Goal: Task Accomplishment & Management: Use online tool/utility

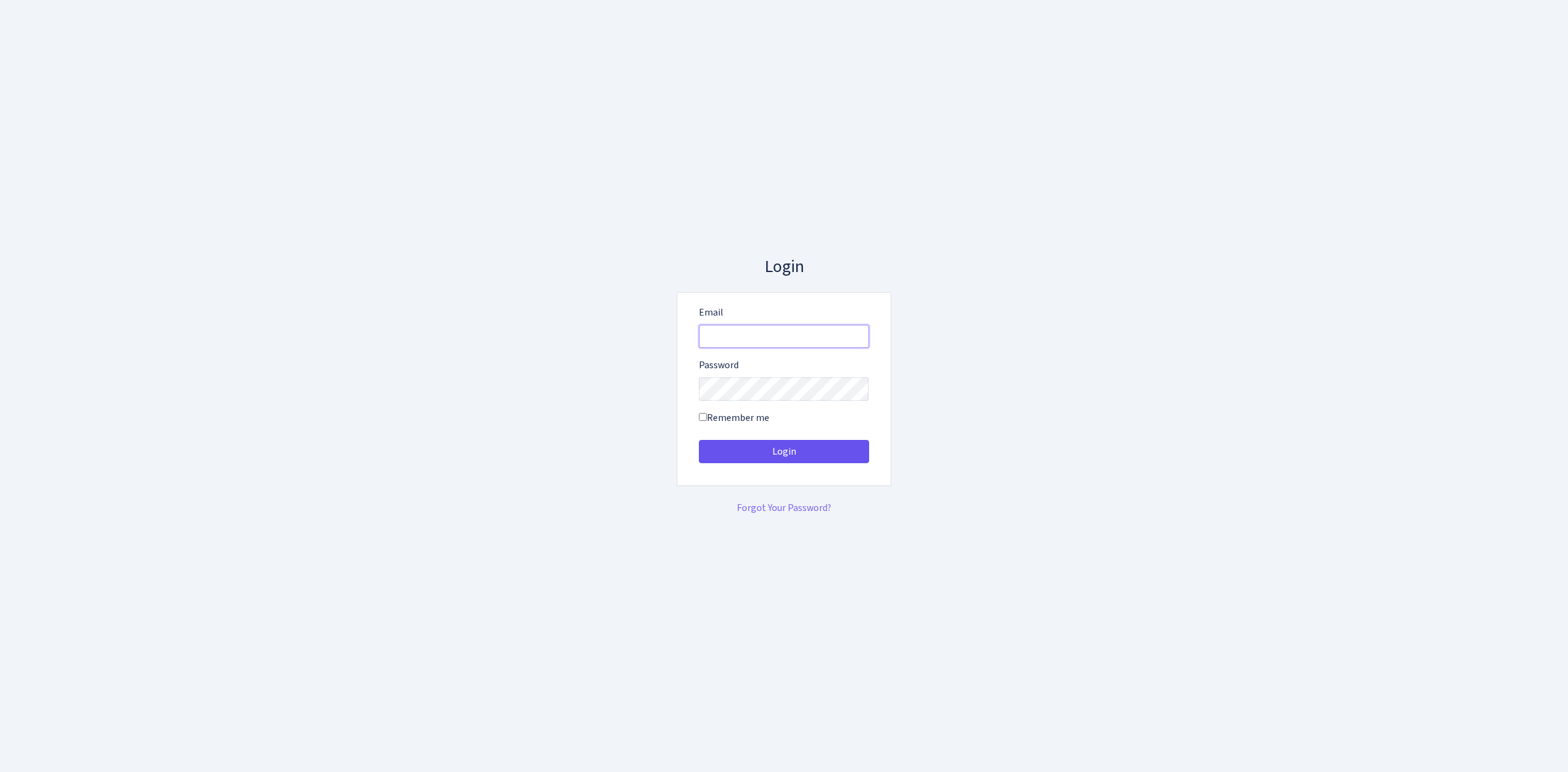
type input "vivio@bank.com"
click at [808, 459] on button "Login" at bounding box center [783, 450] width 170 height 23
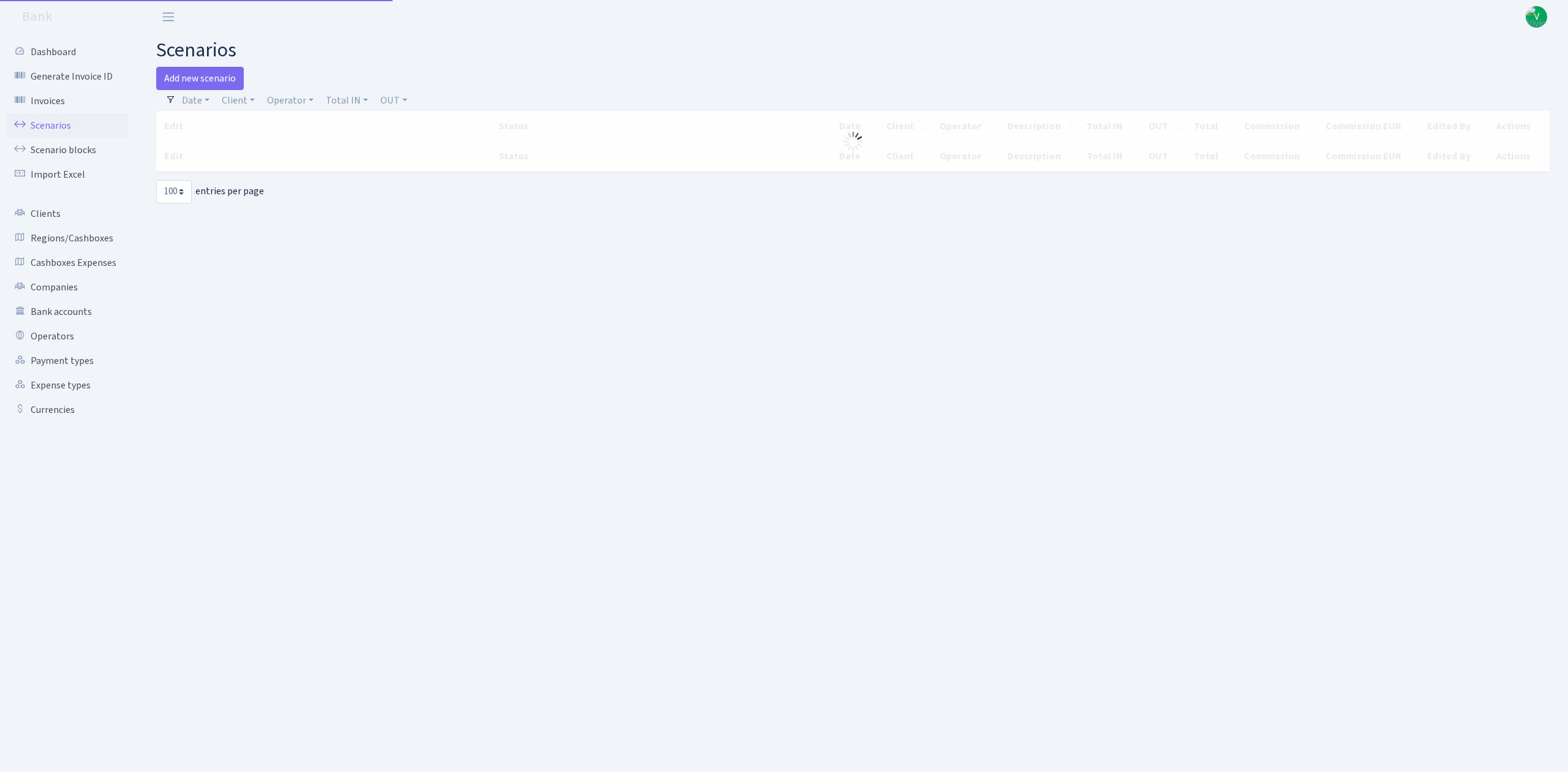
select select "100"
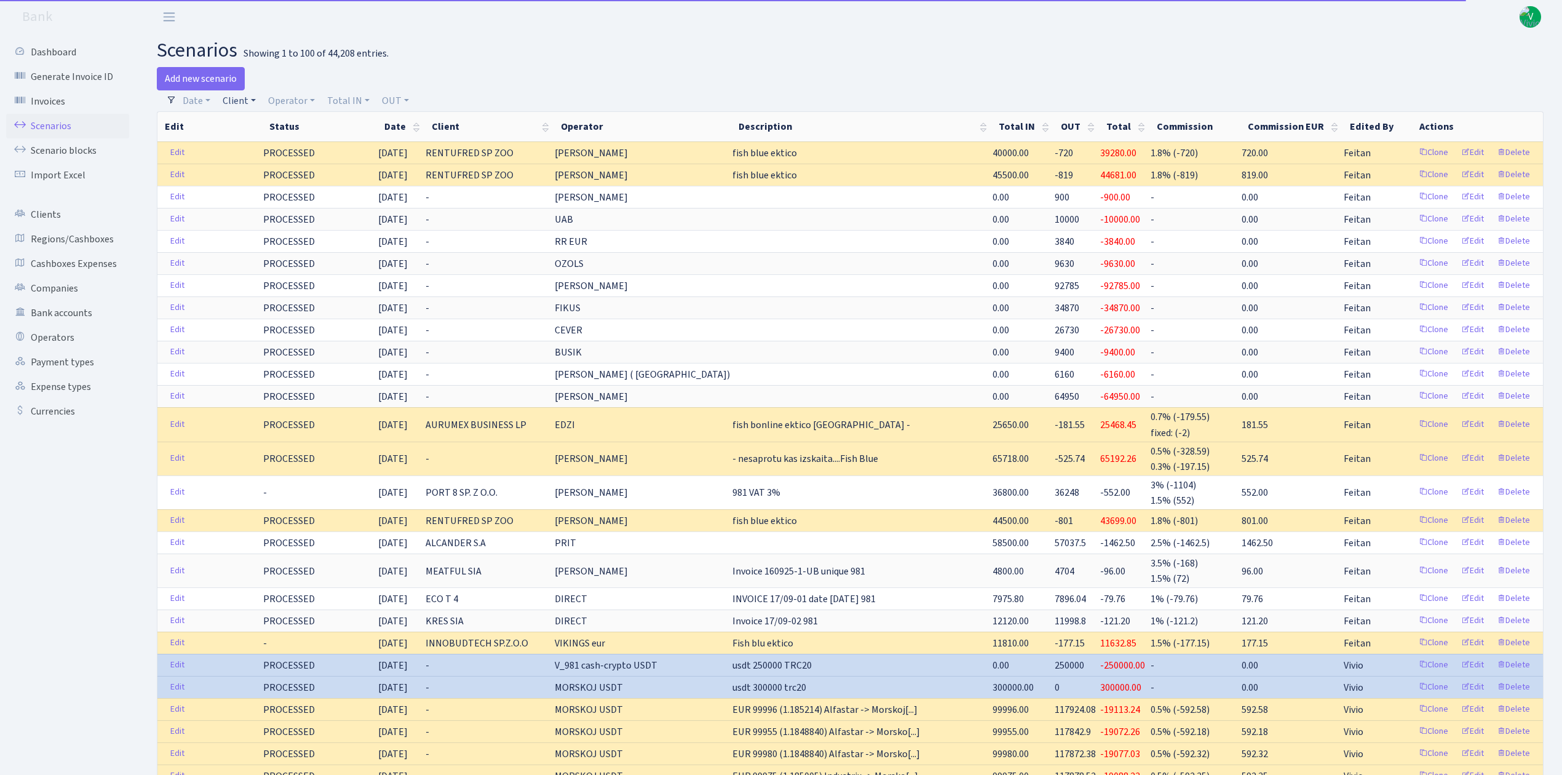
click at [230, 98] on link "Client" at bounding box center [239, 100] width 43 height 21
click at [249, 138] on input "search" at bounding box center [266, 144] width 90 height 19
type input "intense"
click at [261, 175] on li "INTENSE MEDIA BALTIC" at bounding box center [266, 174] width 93 height 35
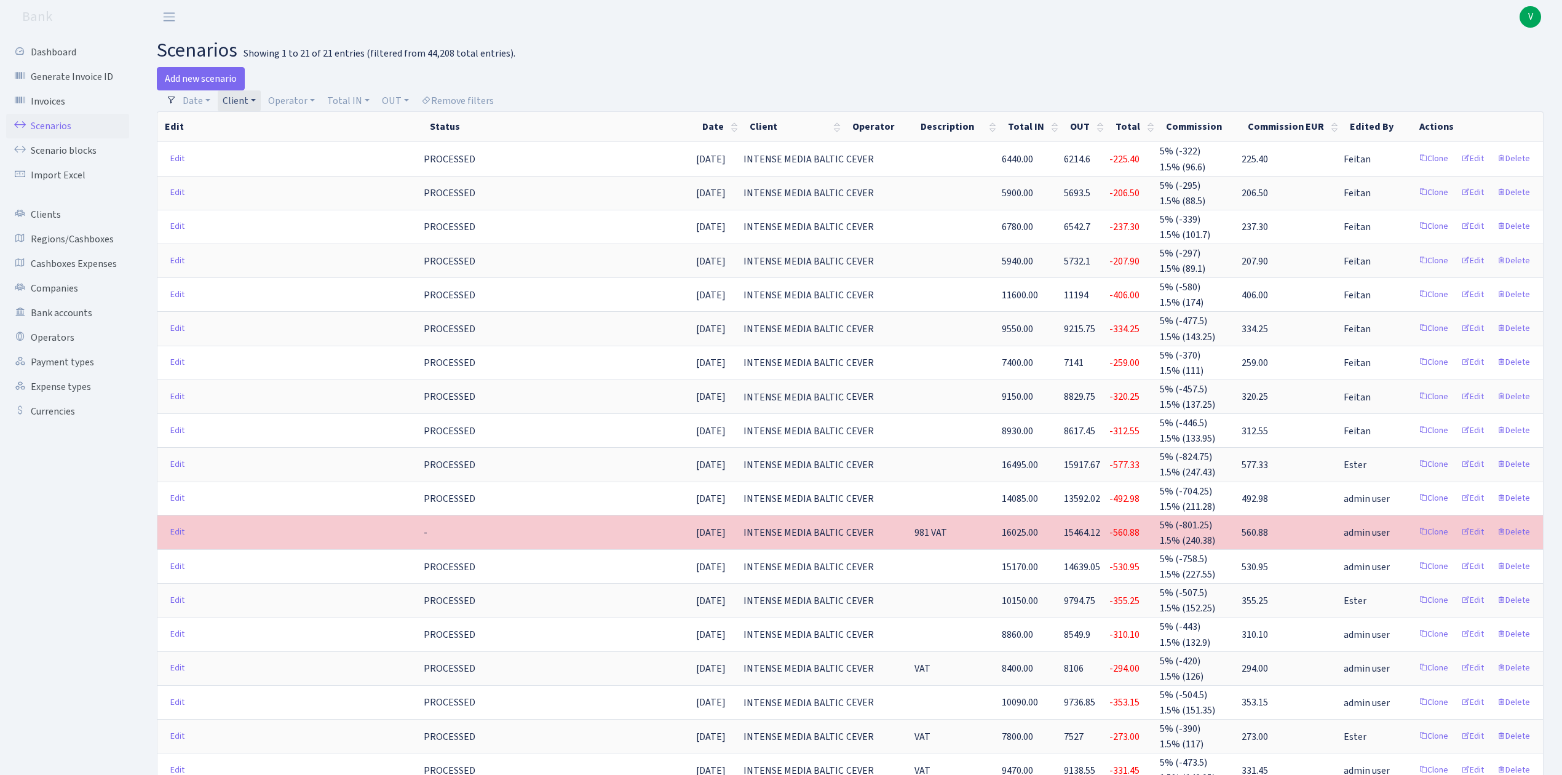
click at [247, 101] on link "Client" at bounding box center [239, 100] width 43 height 21
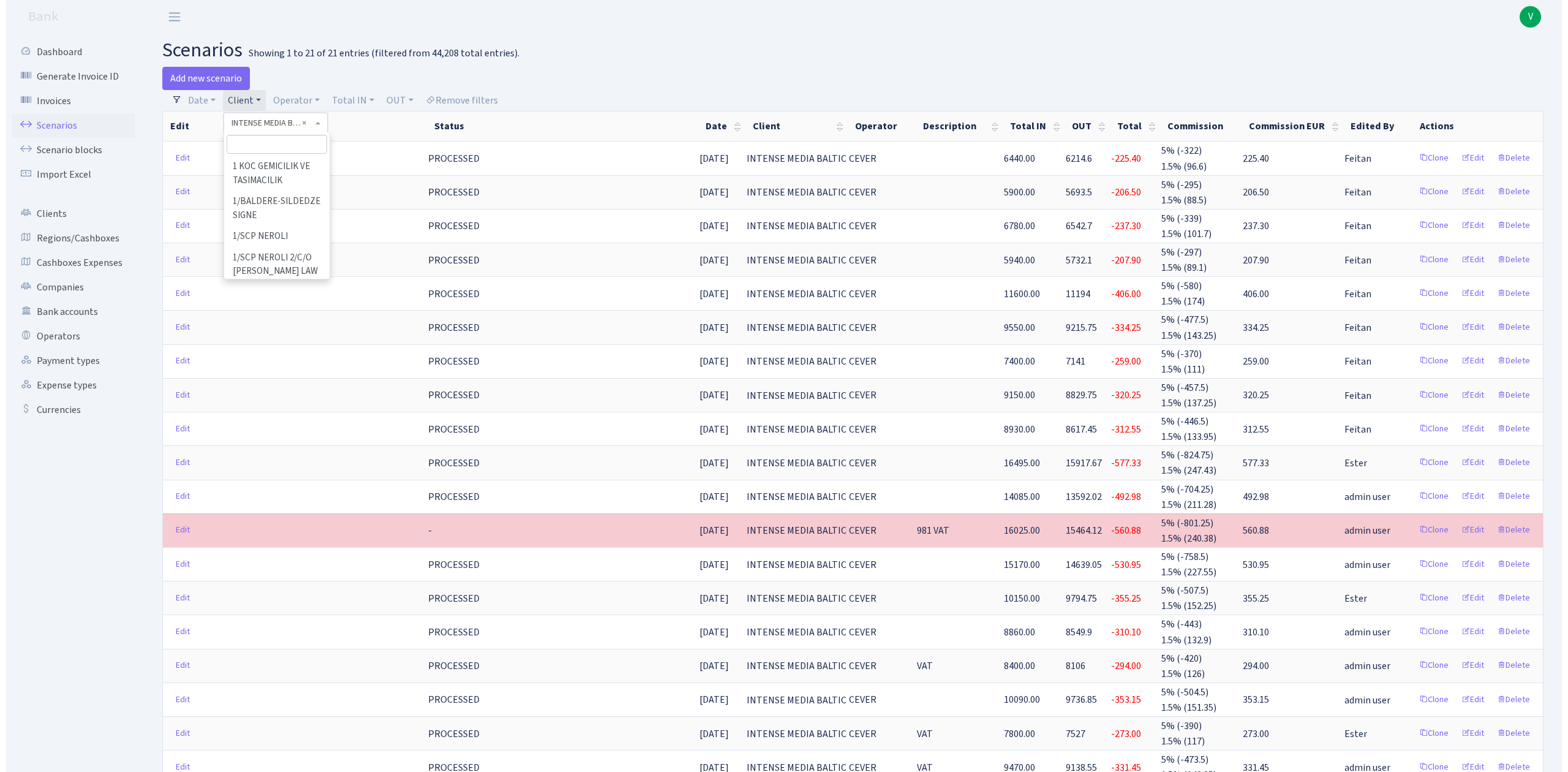
scroll to position [42118, 0]
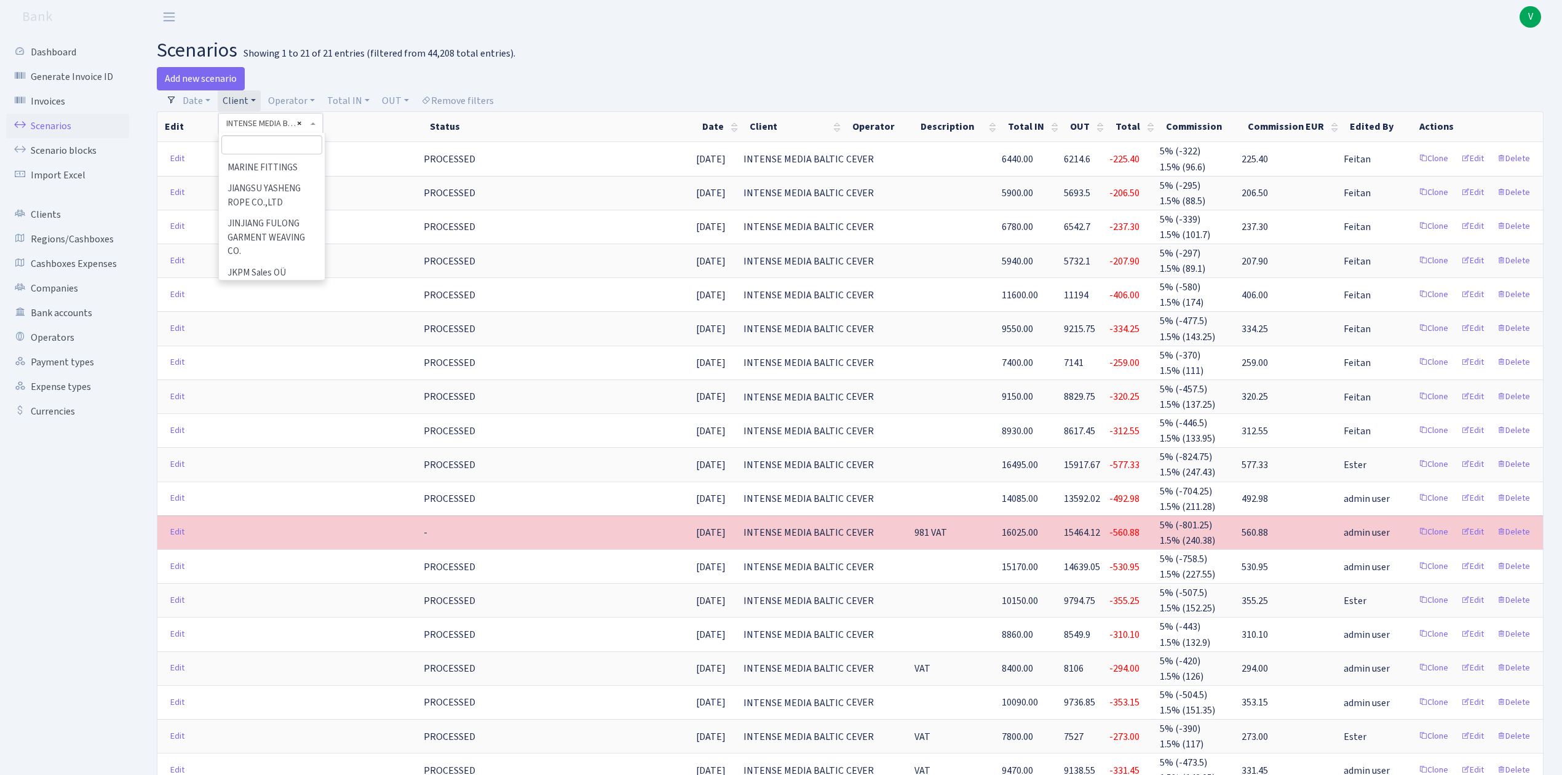
select select
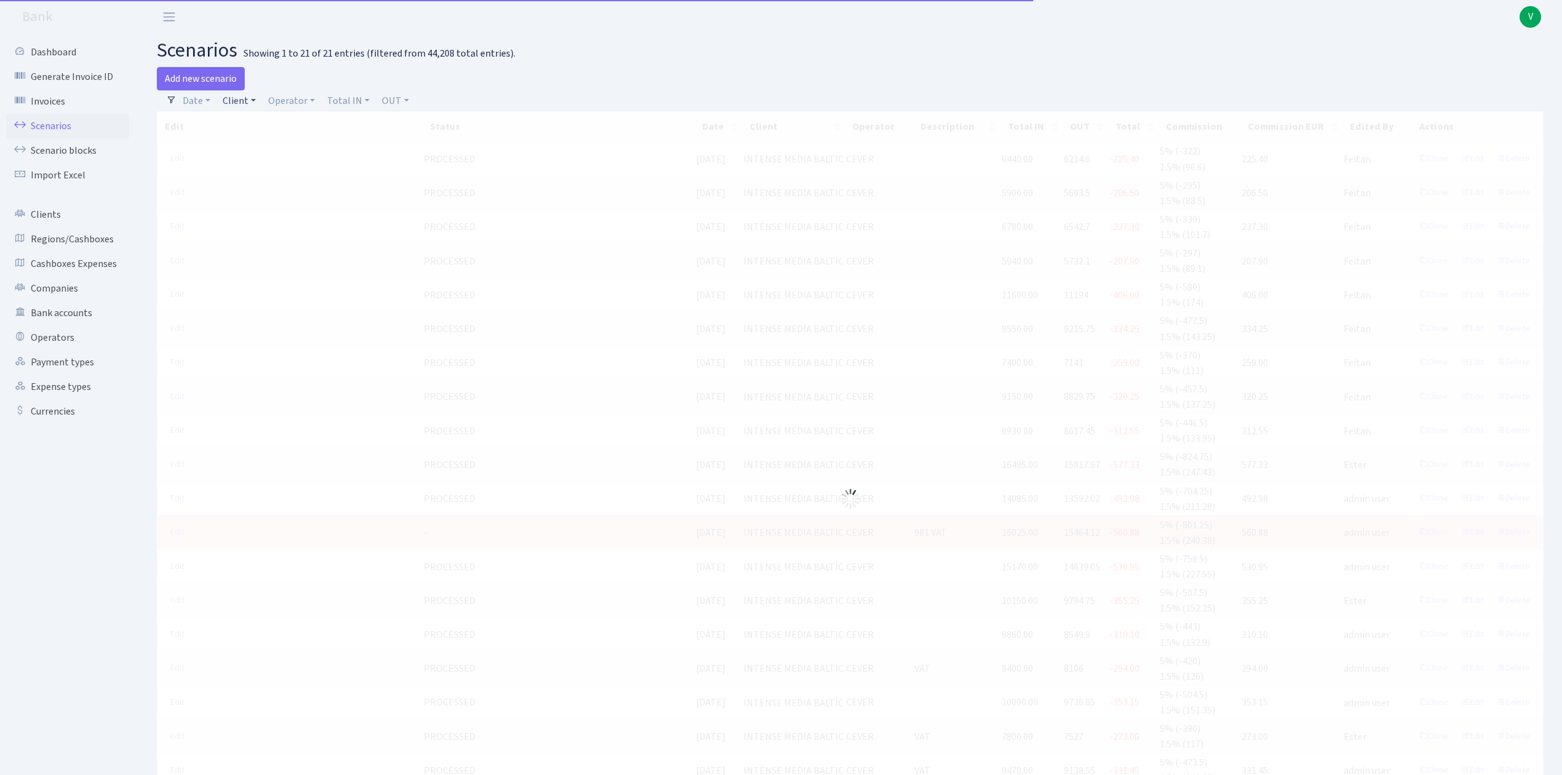
click at [241, 102] on link "Client" at bounding box center [239, 100] width 43 height 21
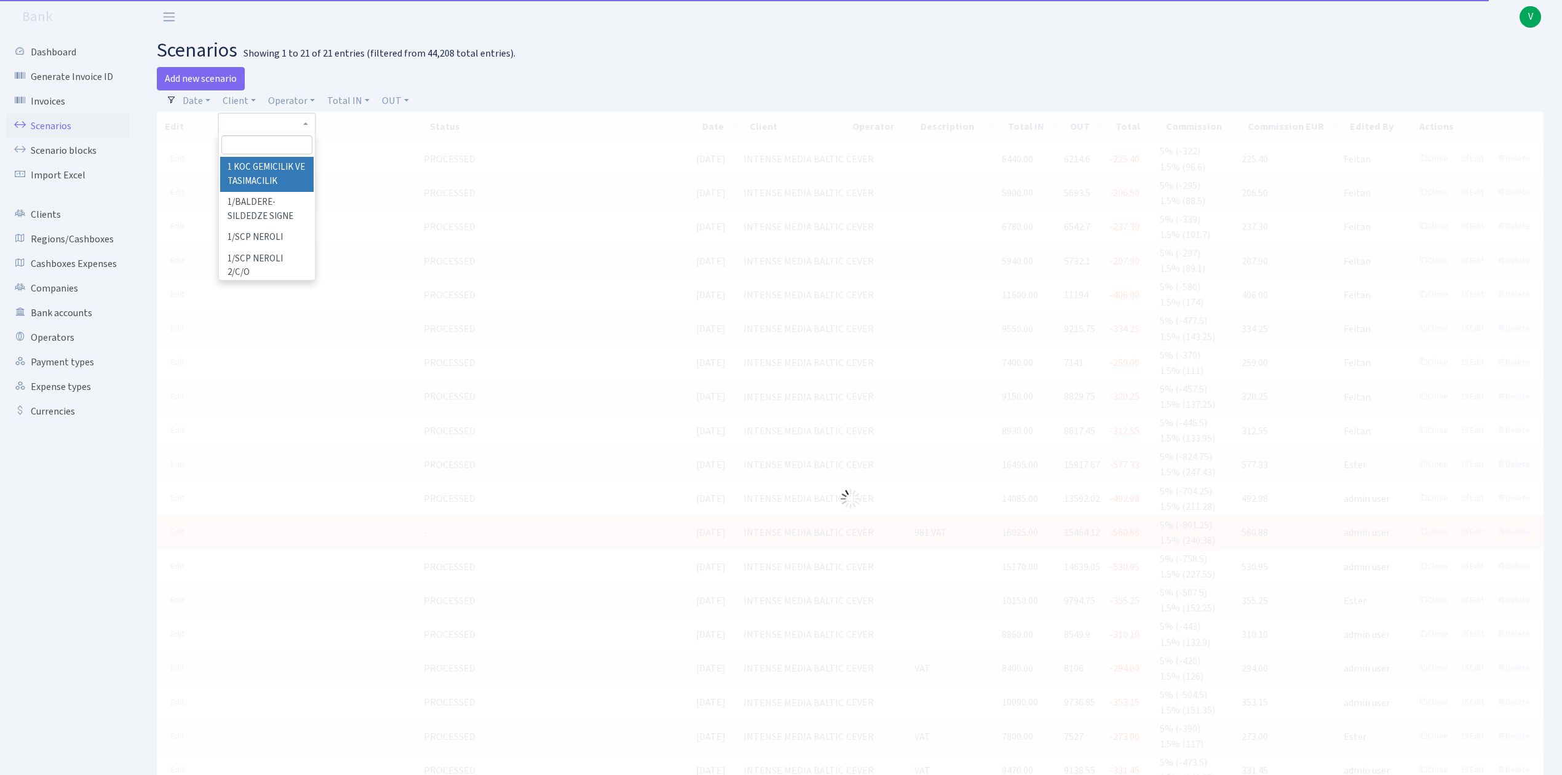
click at [255, 143] on input "search" at bounding box center [266, 144] width 90 height 19
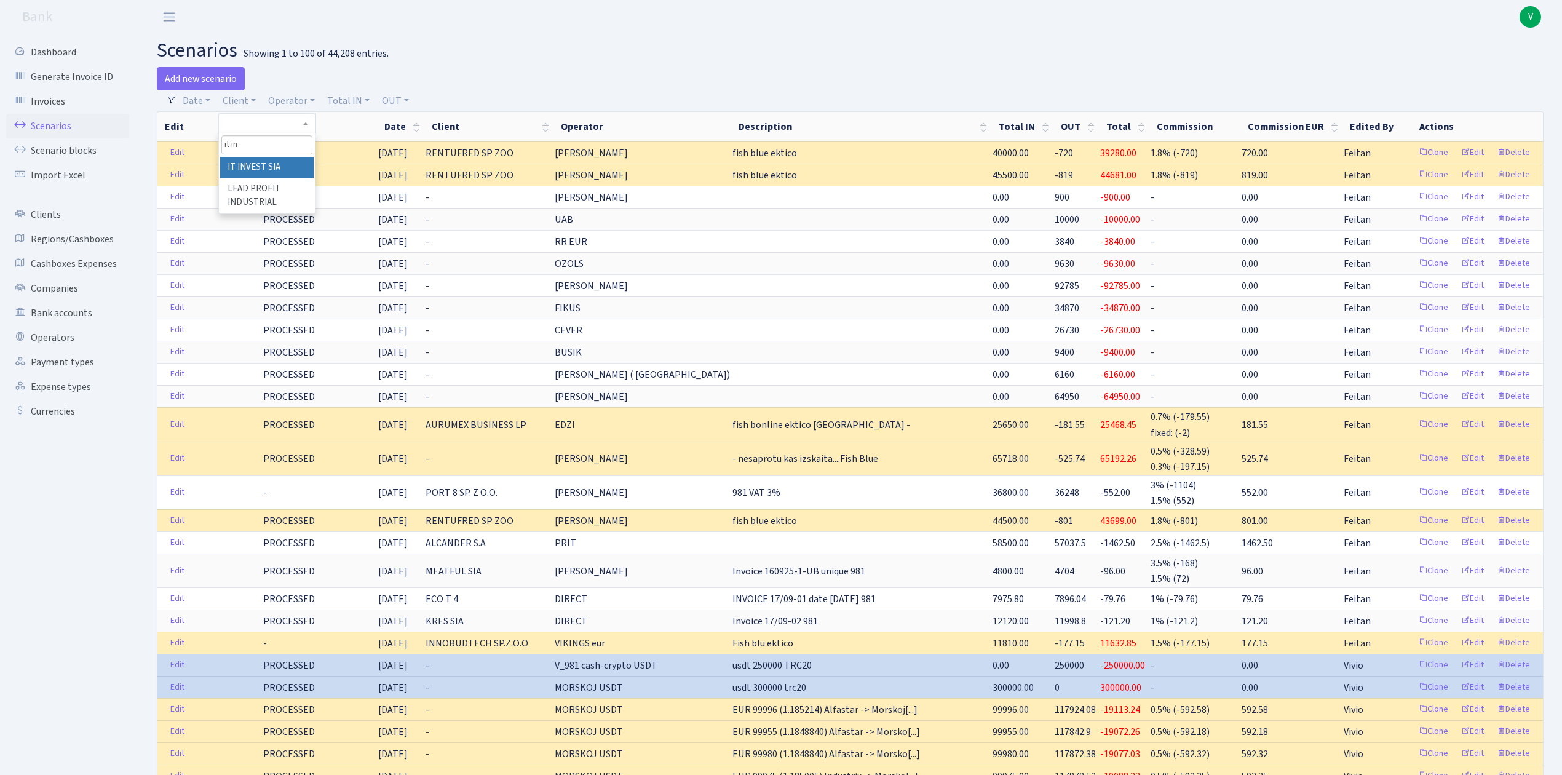
type input "it in"
click at [254, 162] on li "IT INVEST SIA" at bounding box center [266, 168] width 93 height 22
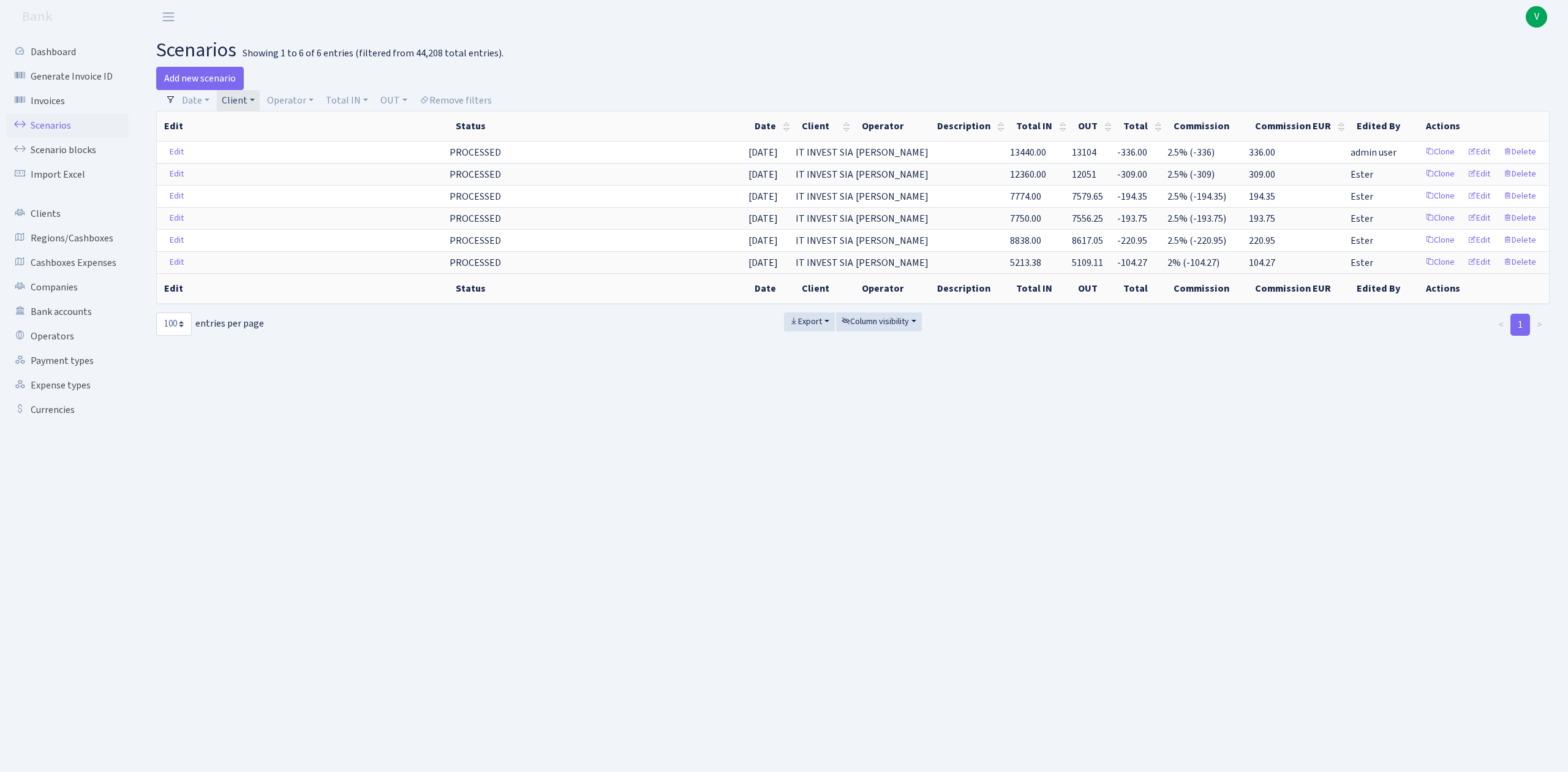
click at [241, 100] on link "Client" at bounding box center [238, 100] width 43 height 21
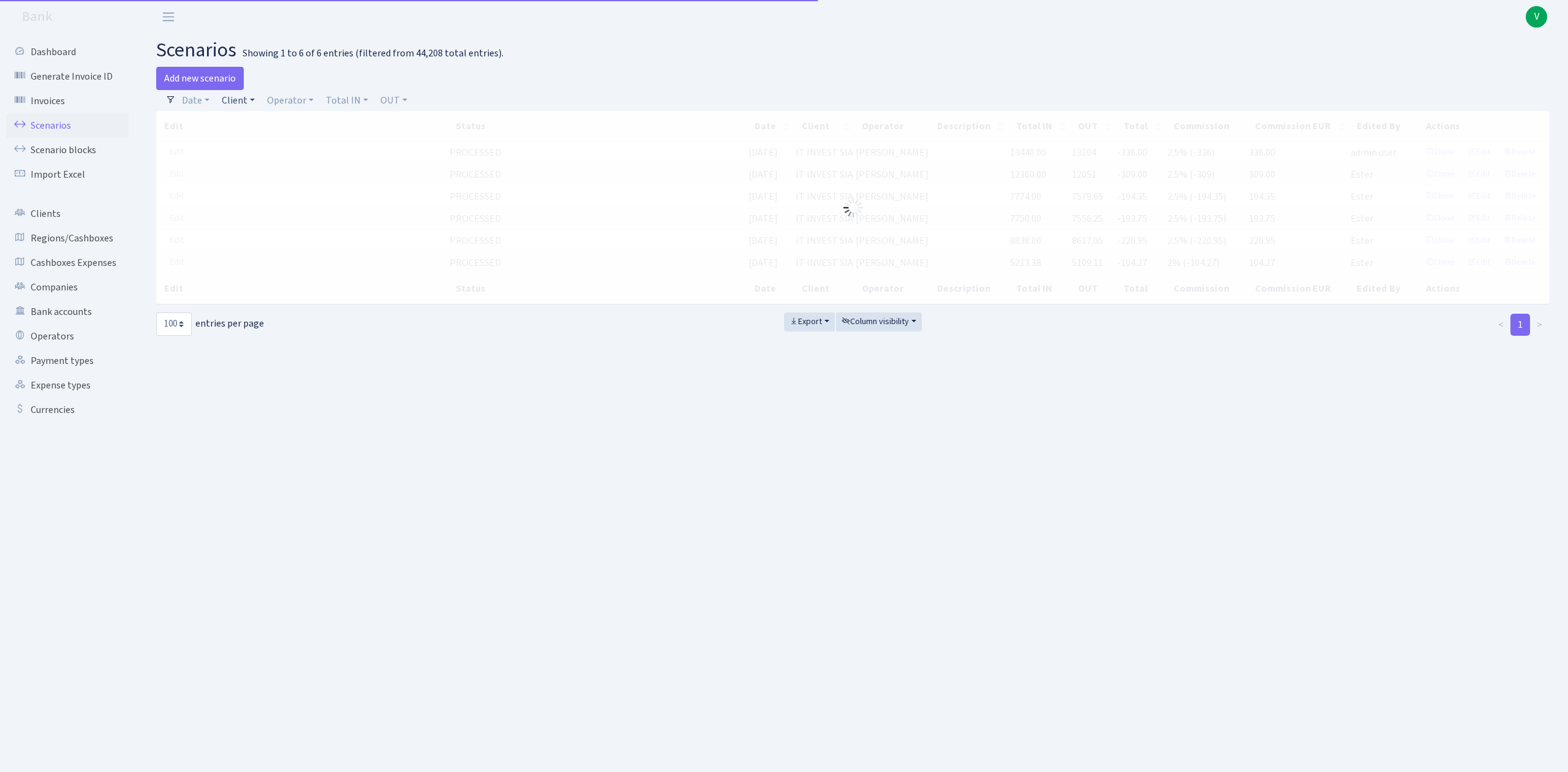
click at [226, 104] on link "Client" at bounding box center [238, 100] width 43 height 21
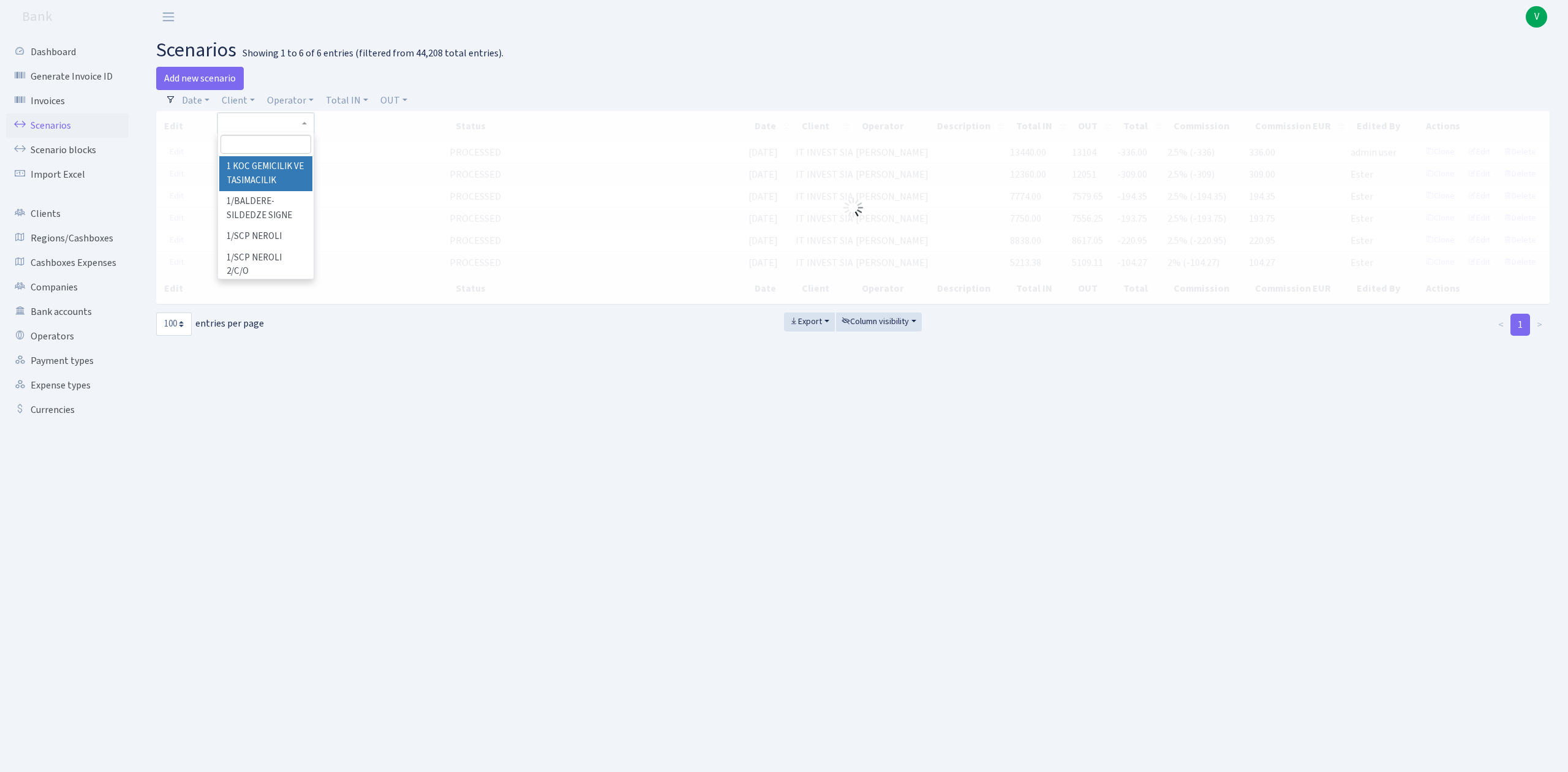
click at [249, 145] on input "search" at bounding box center [265, 143] width 90 height 19
type input "arka"
click at [253, 167] on li "ARKA TECHNOLOGIES OU" at bounding box center [265, 173] width 93 height 35
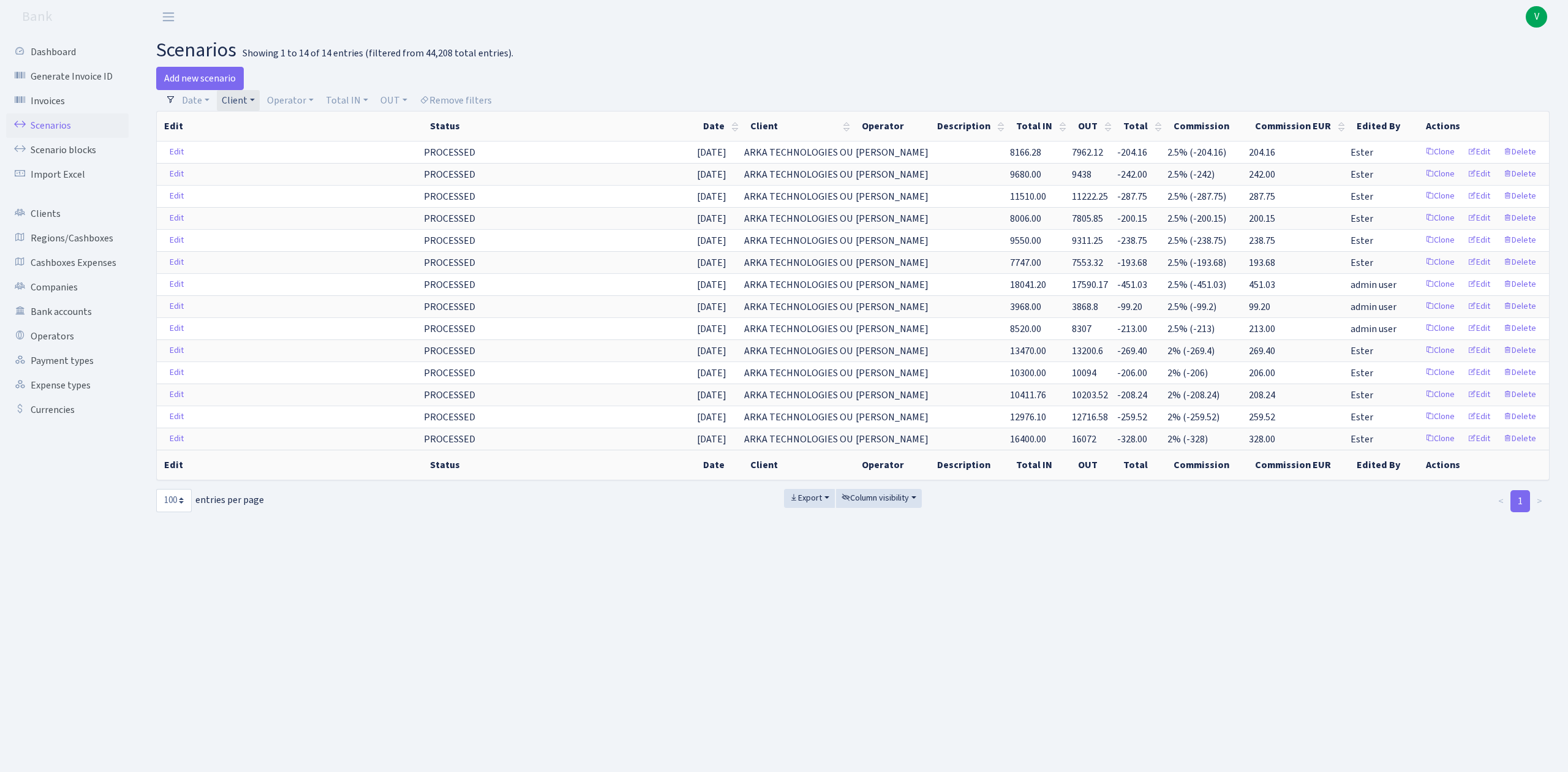
click at [249, 102] on link "Client" at bounding box center [238, 100] width 43 height 21
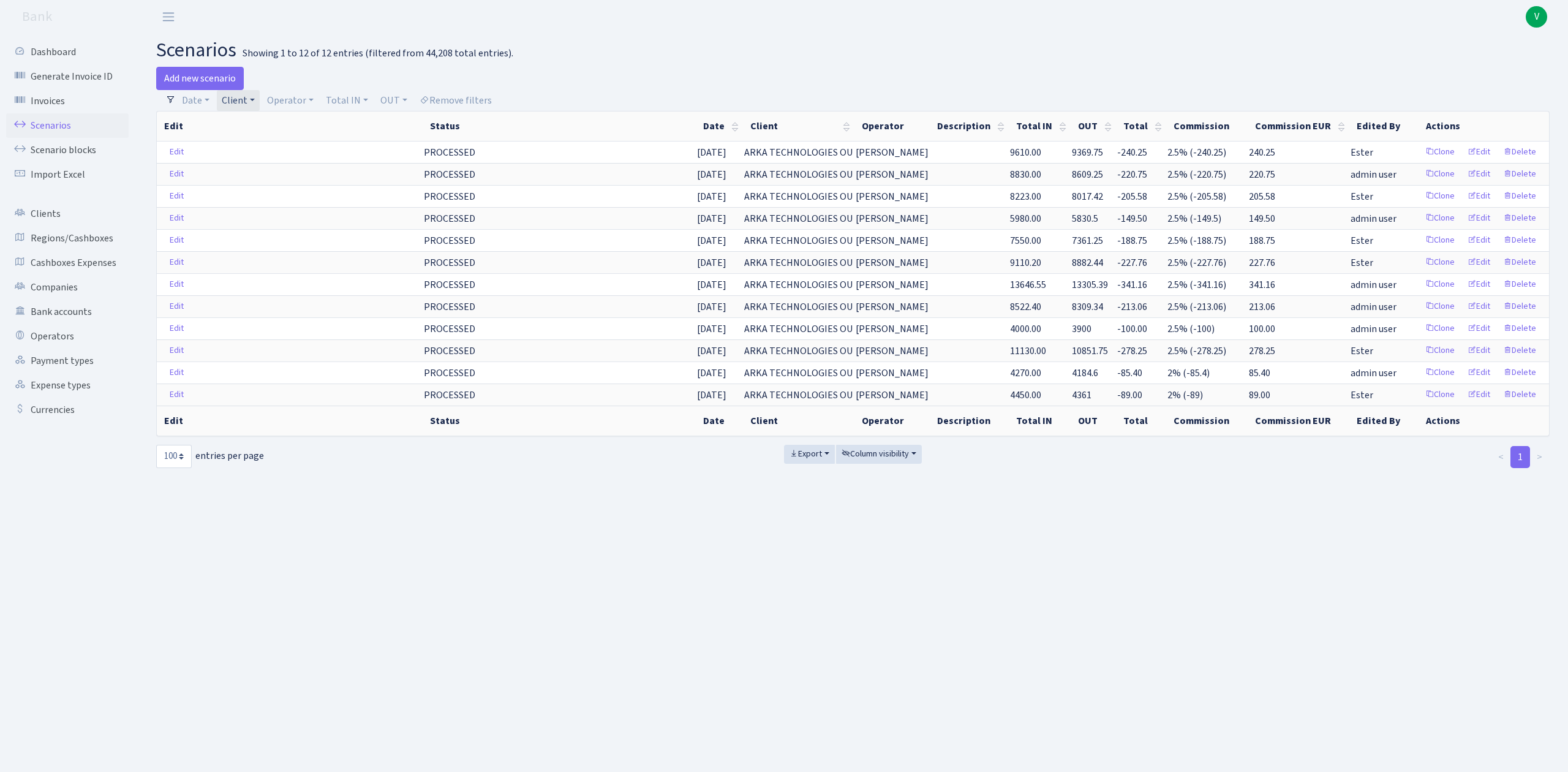
click at [246, 97] on link "Client" at bounding box center [238, 100] width 43 height 21
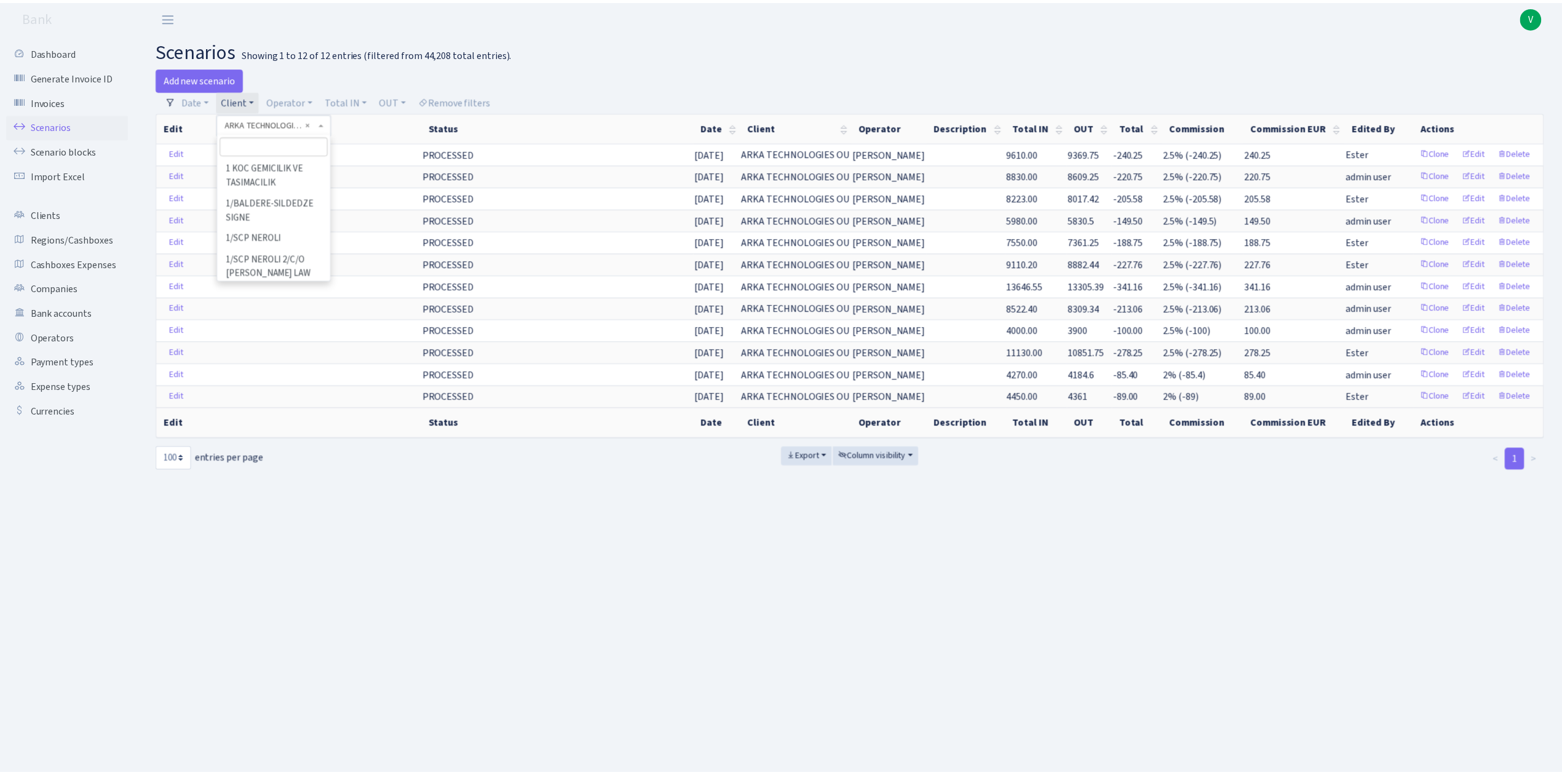
scroll to position [6638, 0]
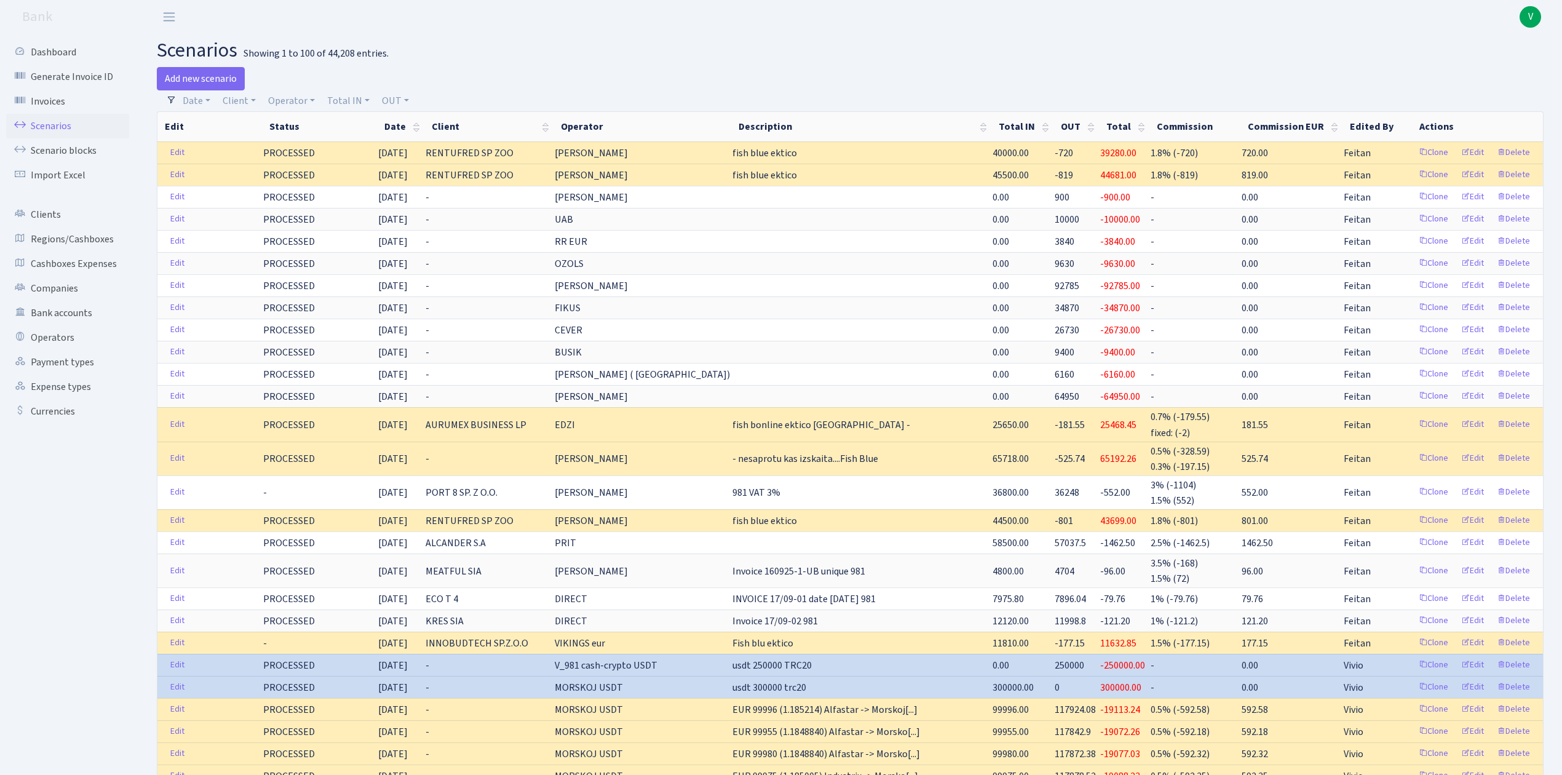
click at [1528, 12] on span "V" at bounding box center [1530, 17] width 22 height 22
click at [1473, 65] on link "Logout" at bounding box center [1490, 70] width 111 height 19
